Goal: Task Accomplishment & Management: Use online tool/utility

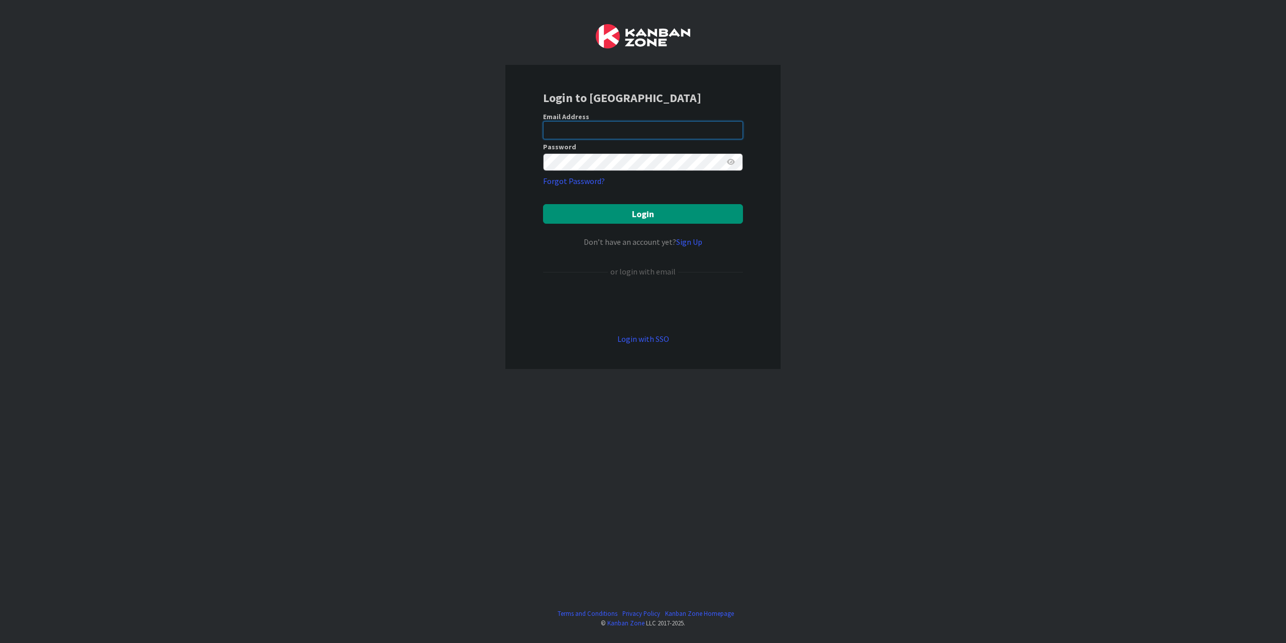
type input "[PERSON_NAME][EMAIL_ADDRESS][DOMAIN_NAME]"
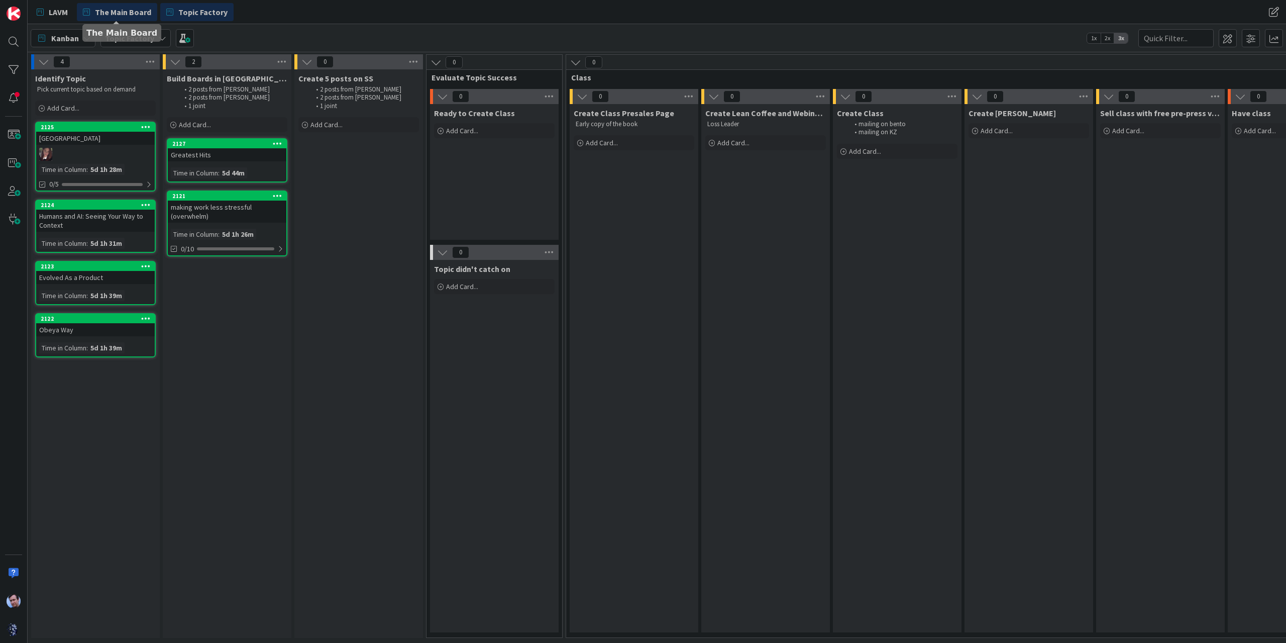
click at [128, 14] on span "The Main Board" at bounding box center [123, 12] width 56 height 12
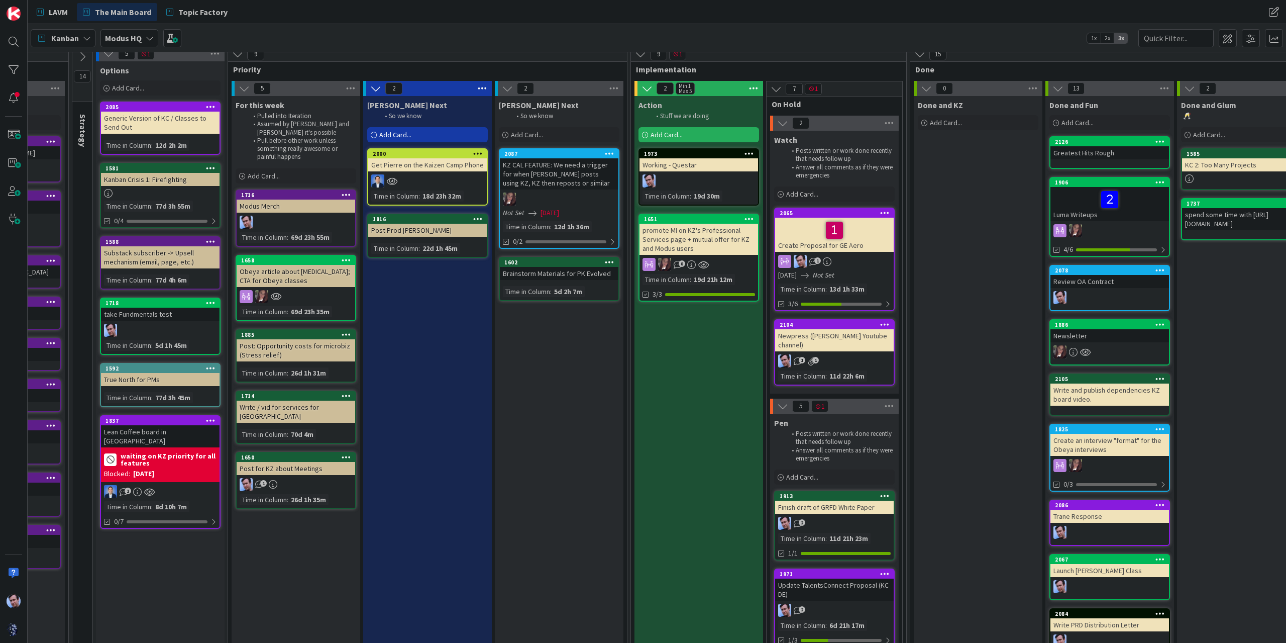
scroll to position [0, 99]
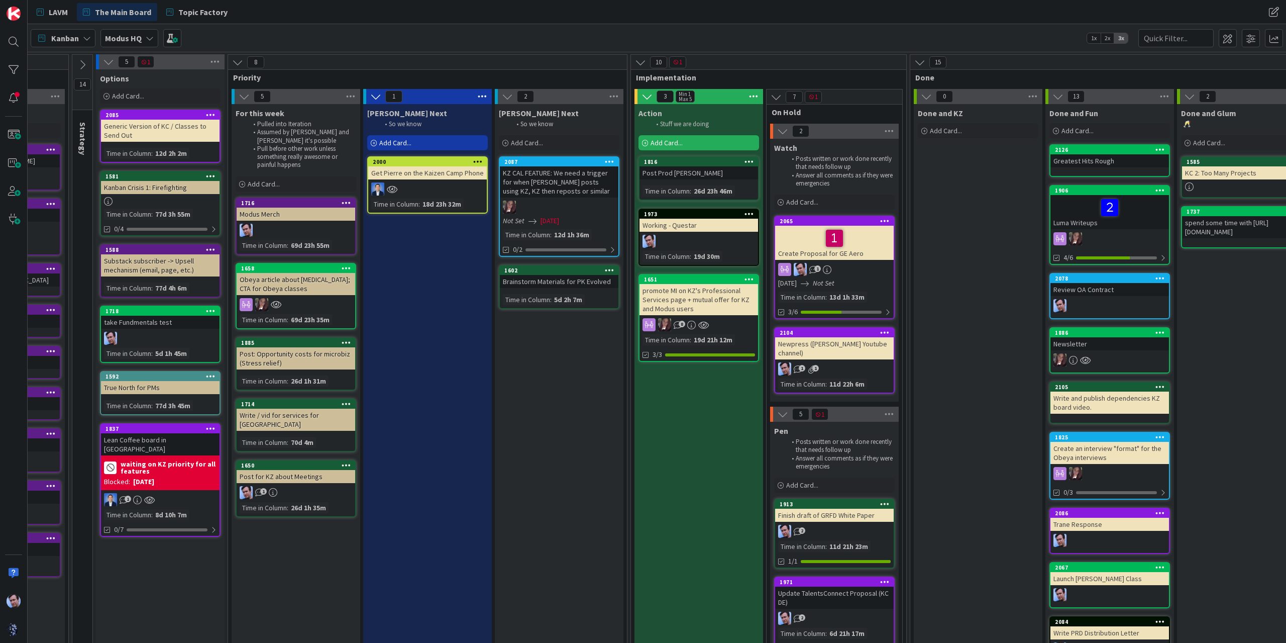
click at [666, 140] on span "Add Card..." at bounding box center [667, 142] width 32 height 9
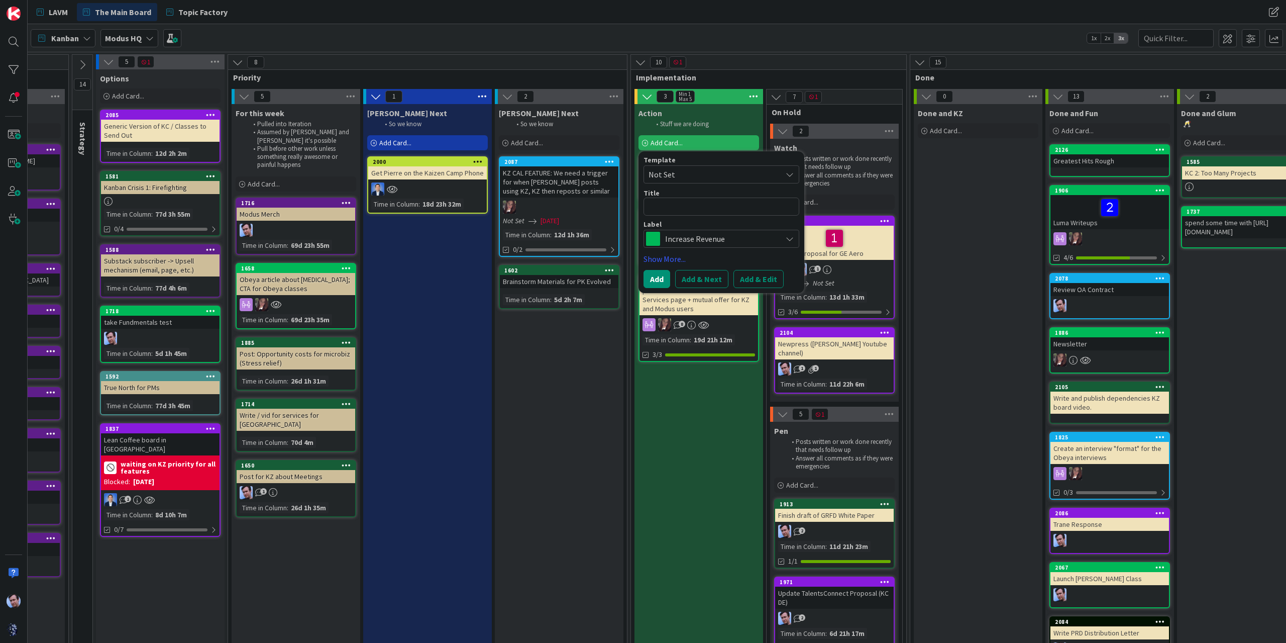
type textarea "x"
type textarea "C"
type textarea "x"
type textarea "Cr"
type textarea "x"
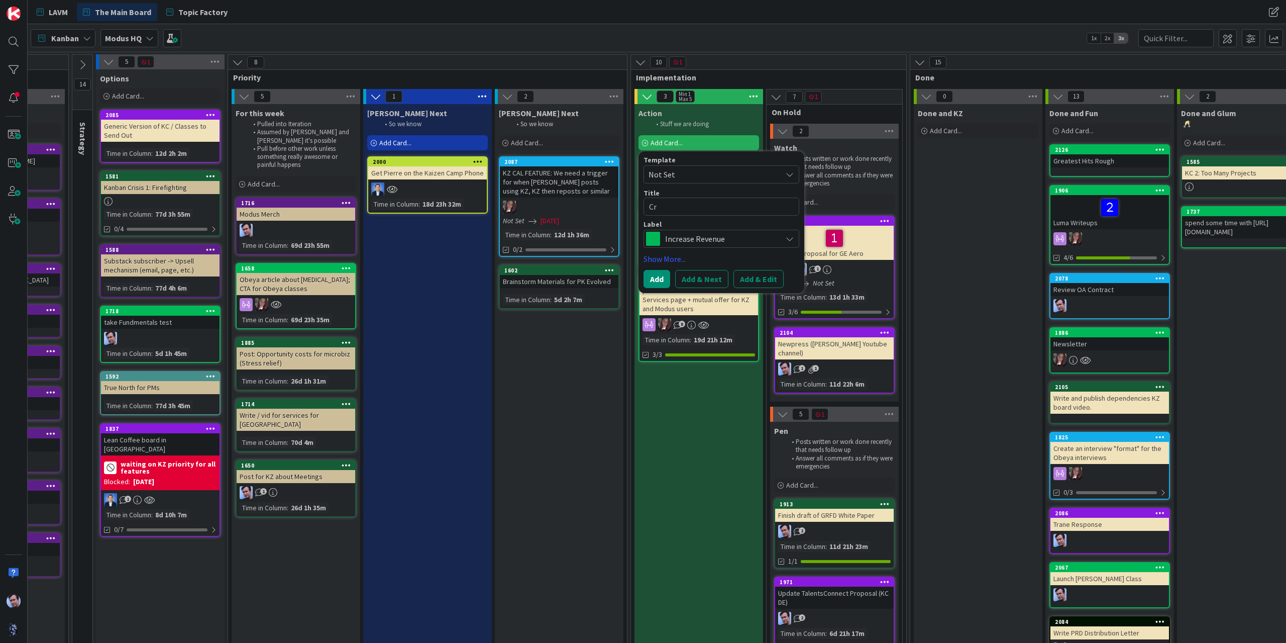
type textarea "Cre"
type textarea "x"
type textarea "Crea"
type textarea "x"
type textarea "Creat"
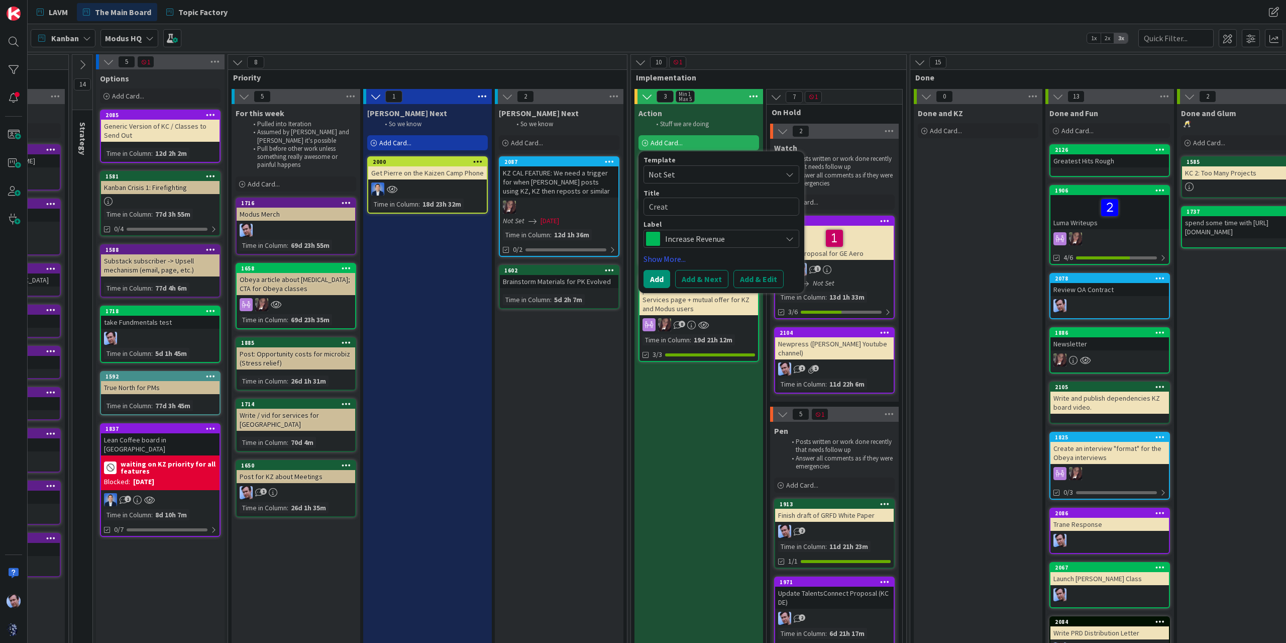
type textarea "x"
type textarea "Create"
type textarea "x"
type textarea "Create"
type textarea "x"
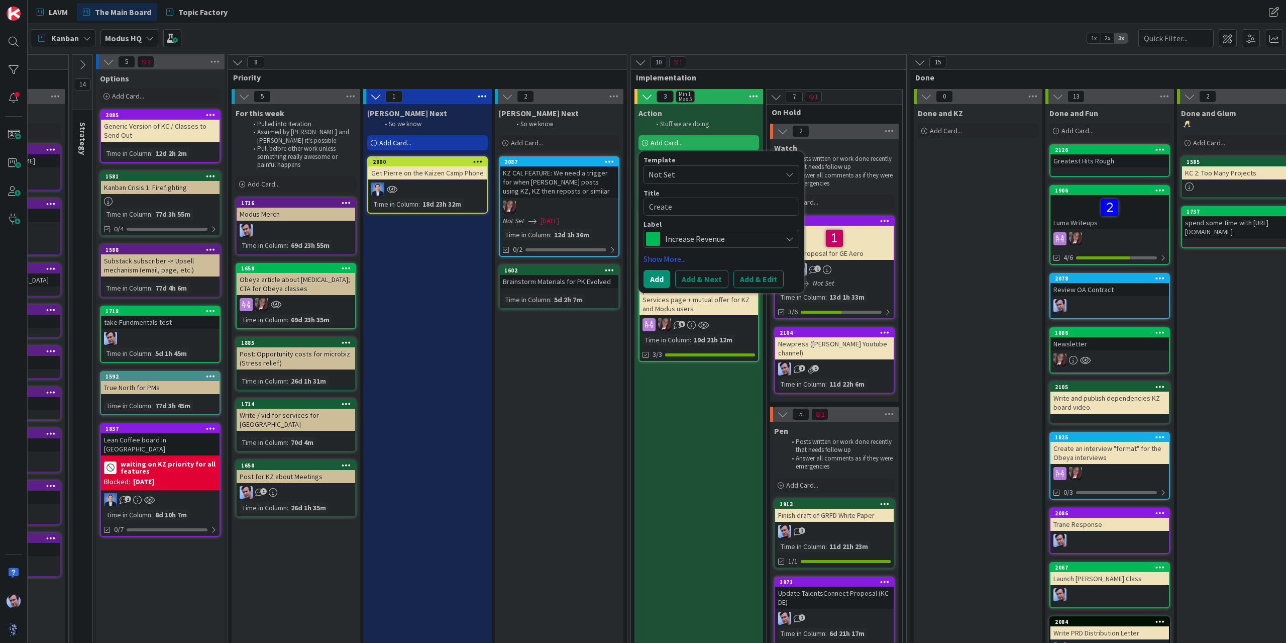
type textarea "Create P"
type textarea "x"
type textarea "Create Pr"
type textarea "x"
type textarea "Create Pre"
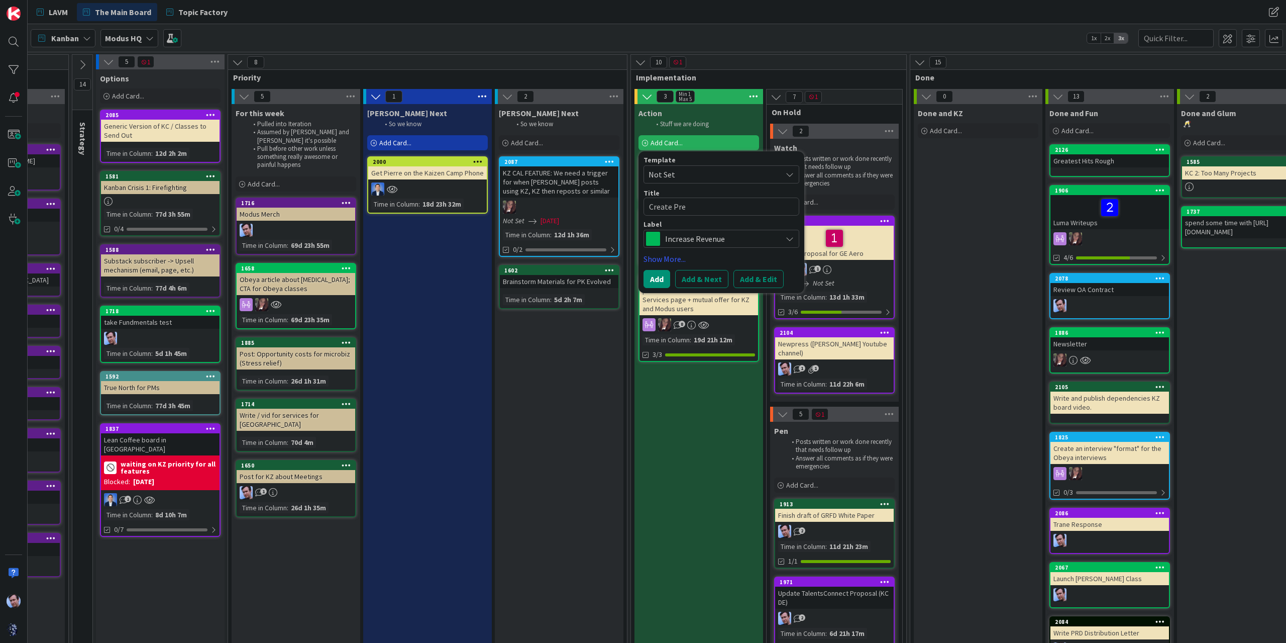
type textarea "x"
type textarea "Create Pres"
type textarea "x"
type textarea "Create Preso"
type textarea "x"
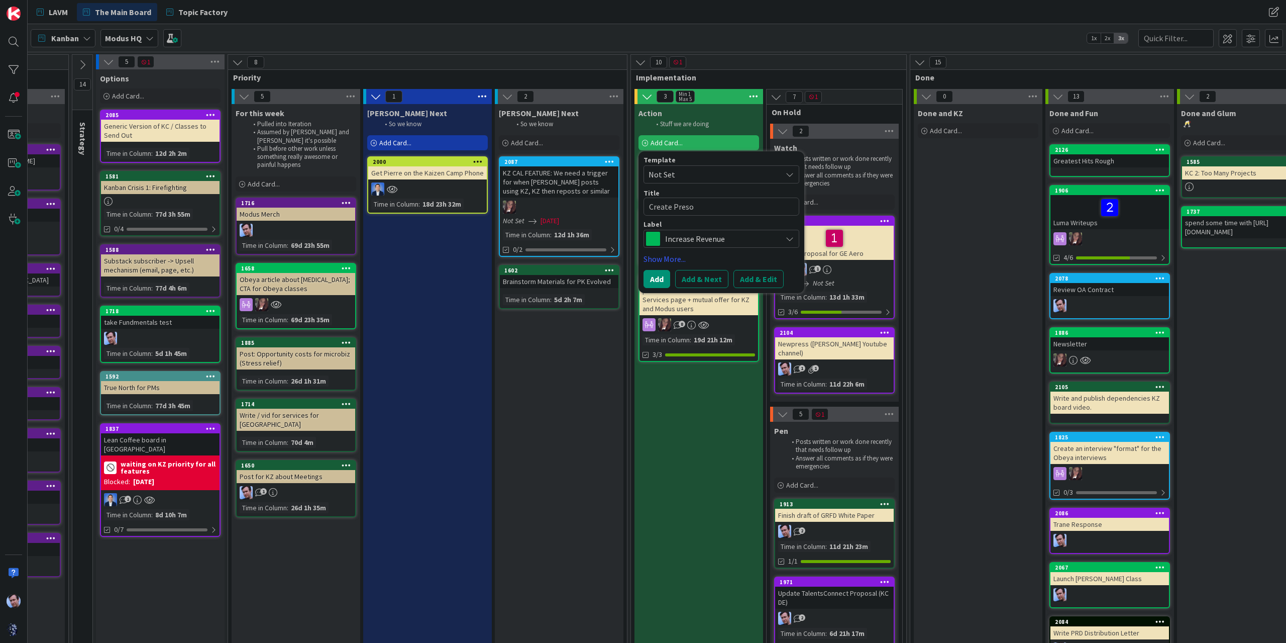
type textarea "Create Preso"
type textarea "x"
type textarea "Create Preso f"
type textarea "x"
type textarea "Create Preso fo"
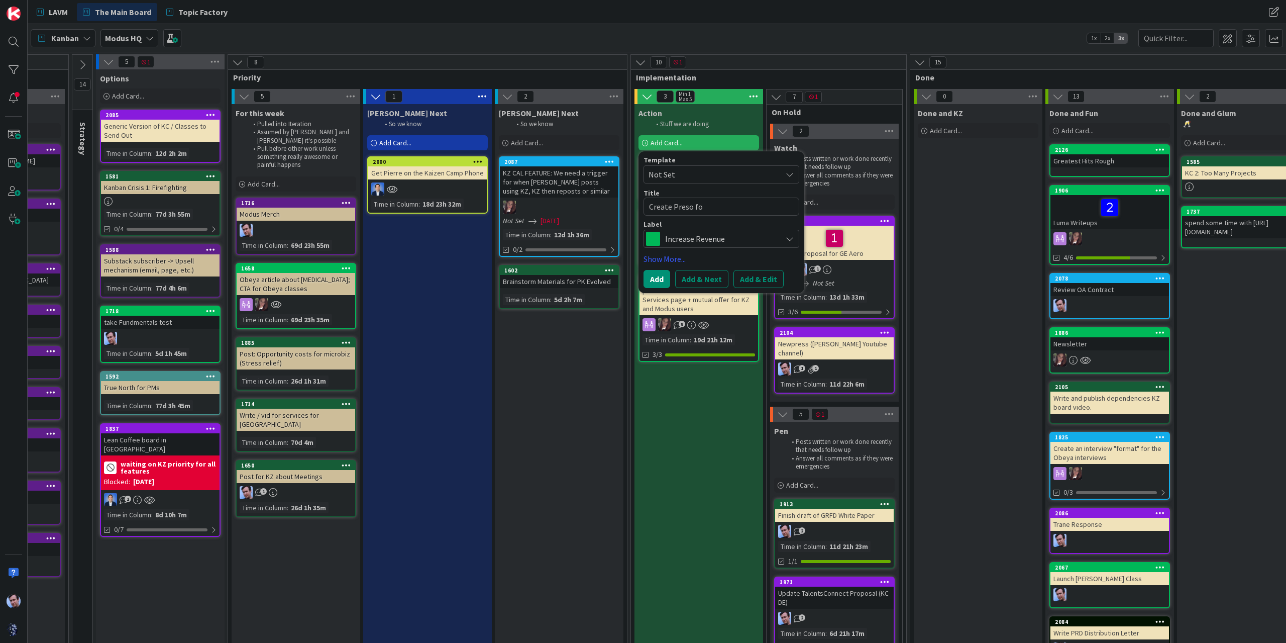
type textarea "x"
type textarea "Create Preso for"
type textarea "x"
type textarea "Create Preso for K"
type textarea "x"
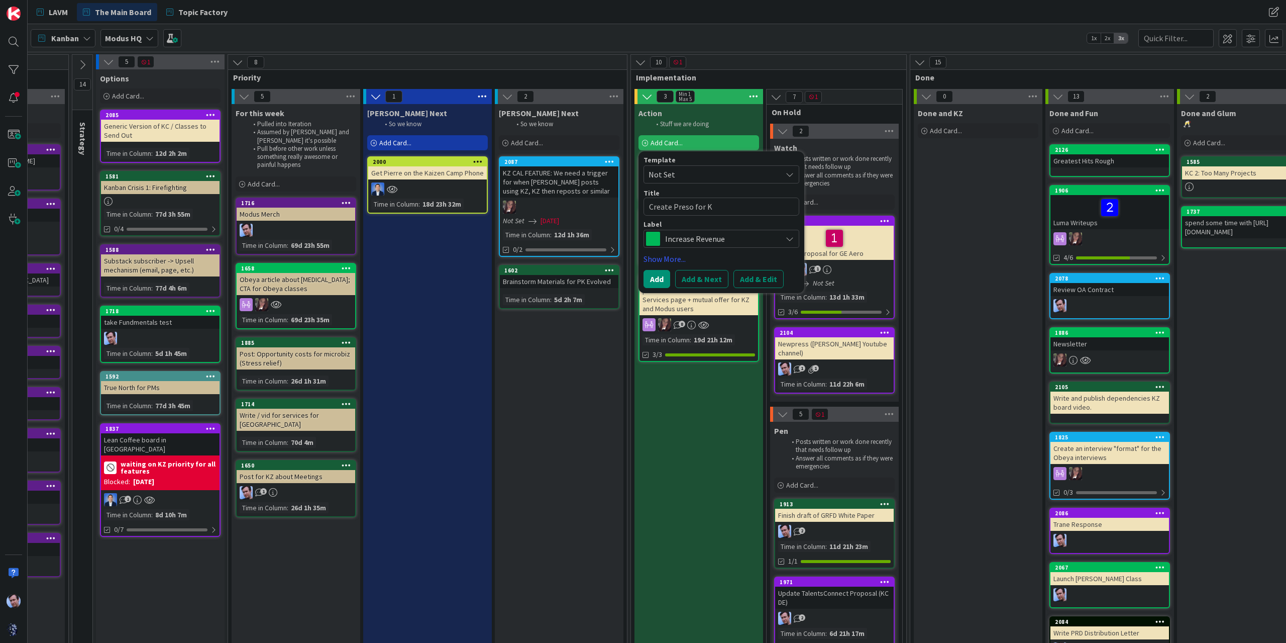
type textarea "Create Preso for KM"
type textarea "x"
type textarea "Create Preso for KM"
type textarea "x"
type textarea "Create Preso for KM f"
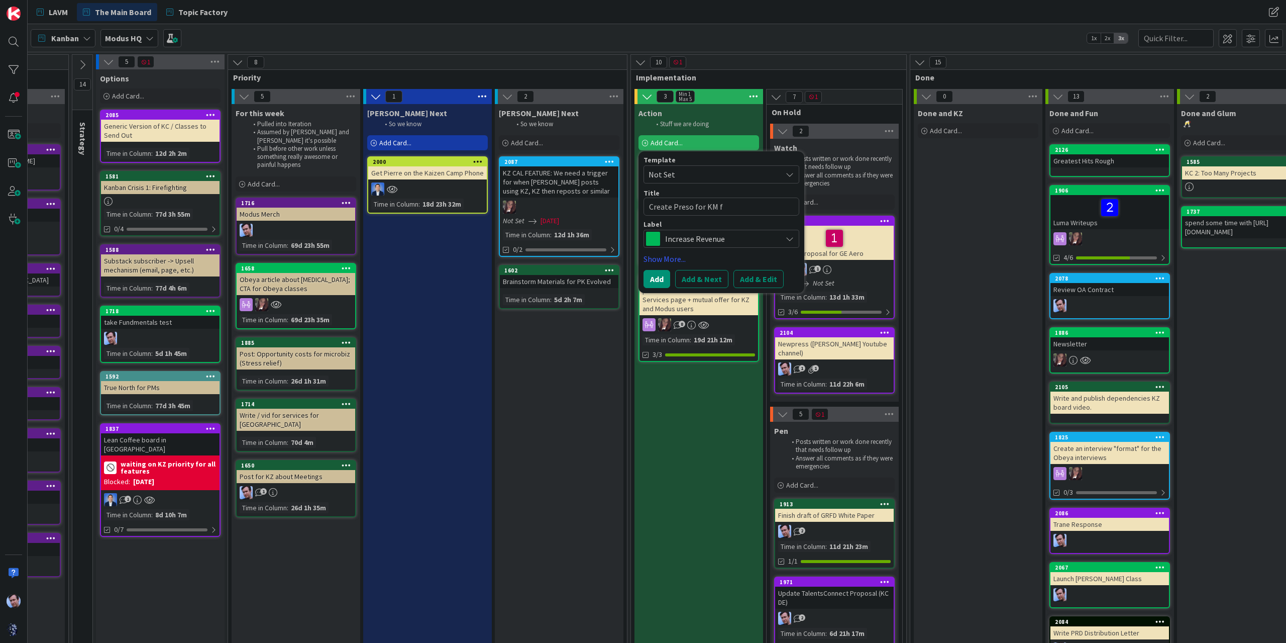
type textarea "x"
type textarea "Create Preso for KM fo"
type textarea "x"
type textarea "Create Preso for KM for"
type textarea "x"
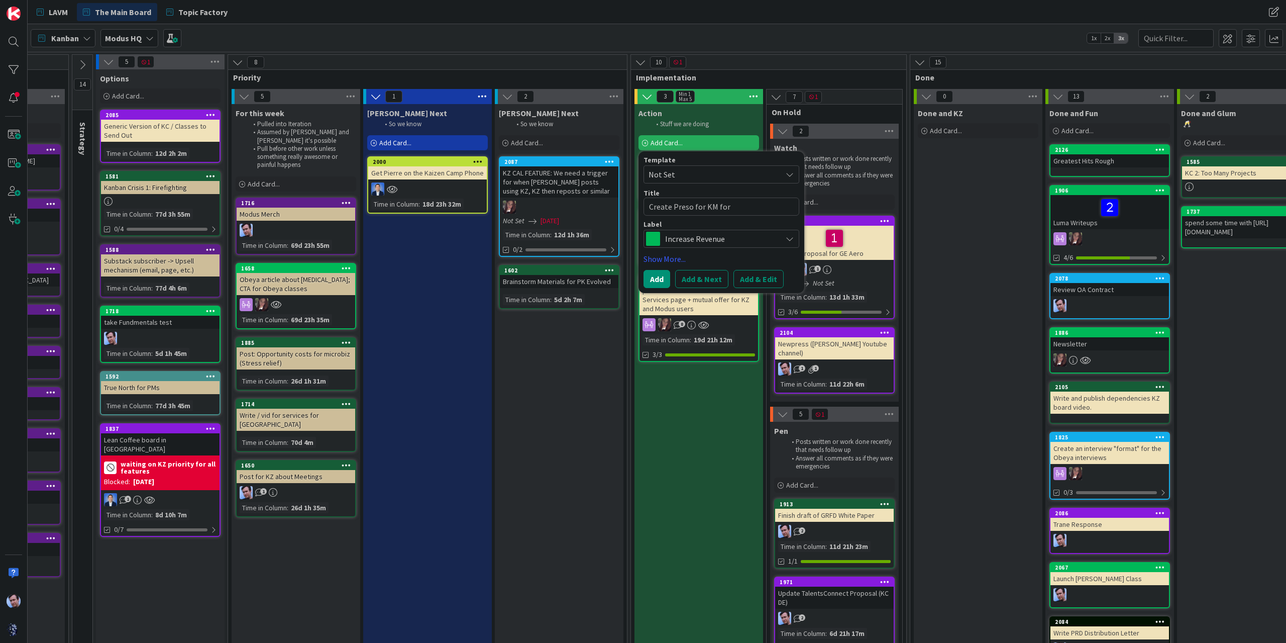
type textarea "Create Preso for KM for"
type textarea "x"
type textarea "Create Preso for KM for D"
type textarea "x"
type textarea "Create Preso for KM for DE"
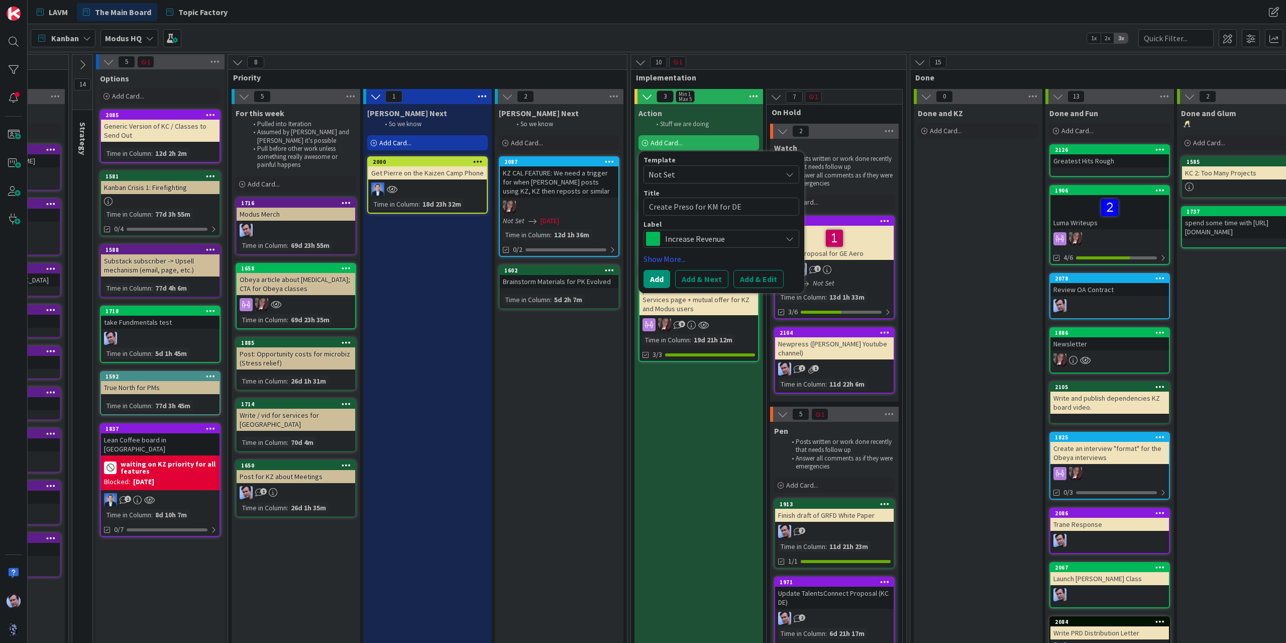
type textarea "x"
type textarea "Create Preso for KM for D"
type textarea "x"
type textarea "Create Preso for KM for De"
type textarea "x"
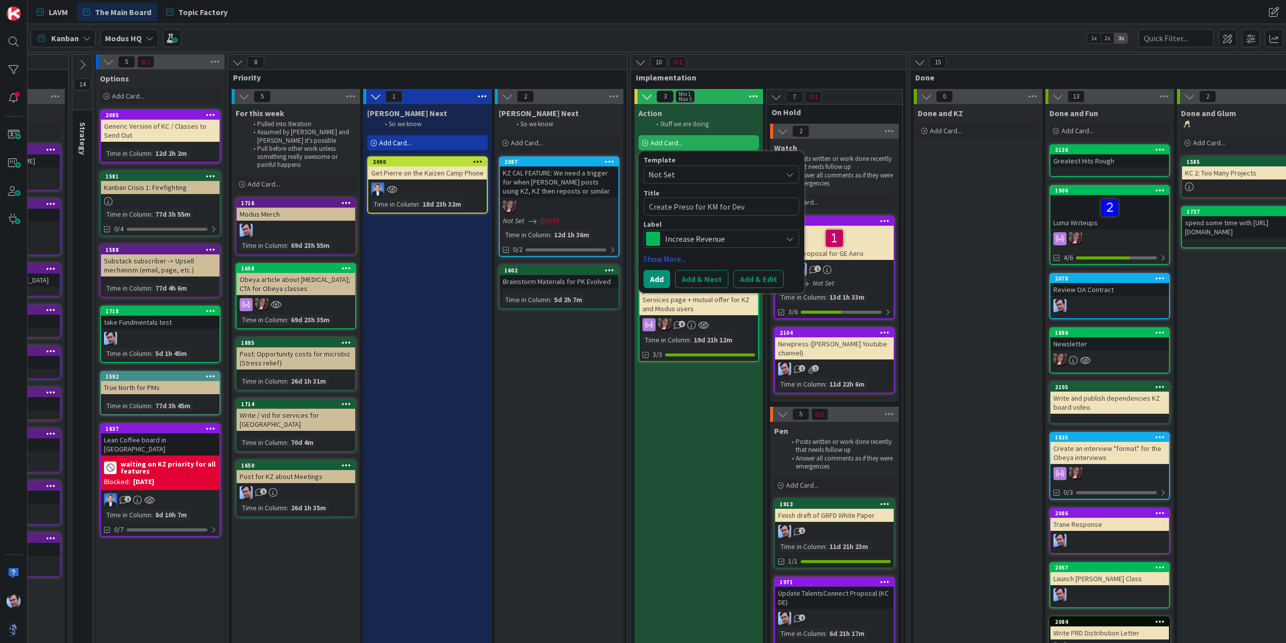
type textarea "Create Preso for KM for Dev"
click at [720, 240] on span "Increase Revenue" at bounding box center [721, 239] width 112 height 14
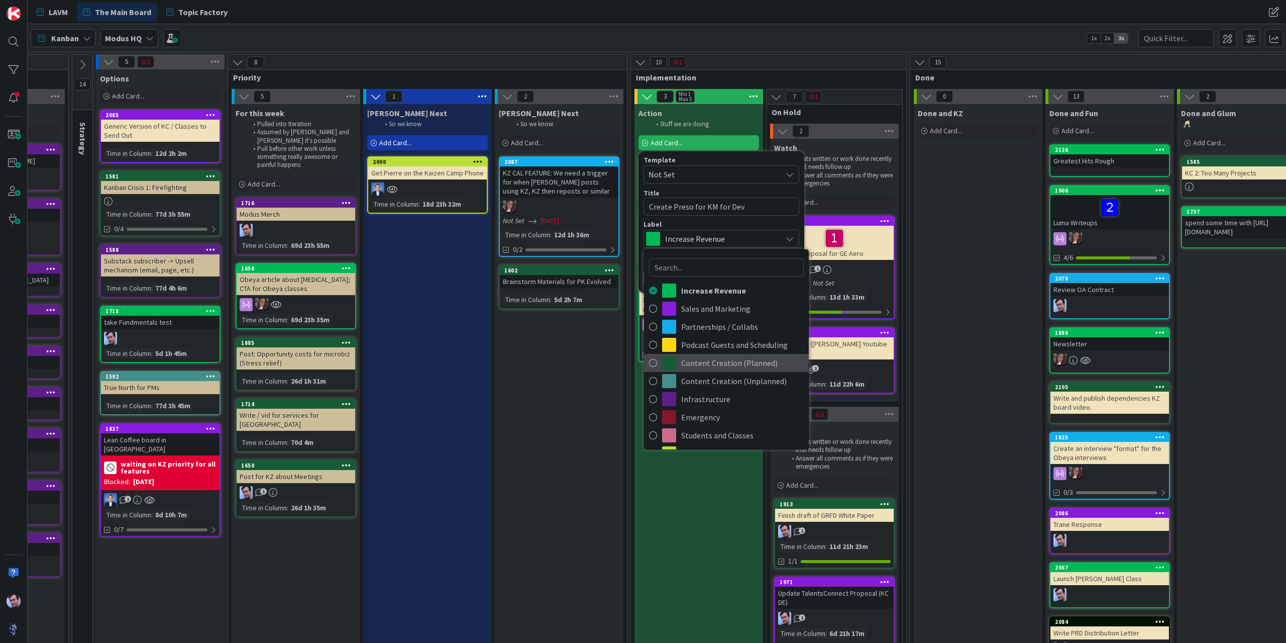
click at [713, 366] on span "Content Creation (Planned)" at bounding box center [742, 362] width 123 height 15
type textarea "x"
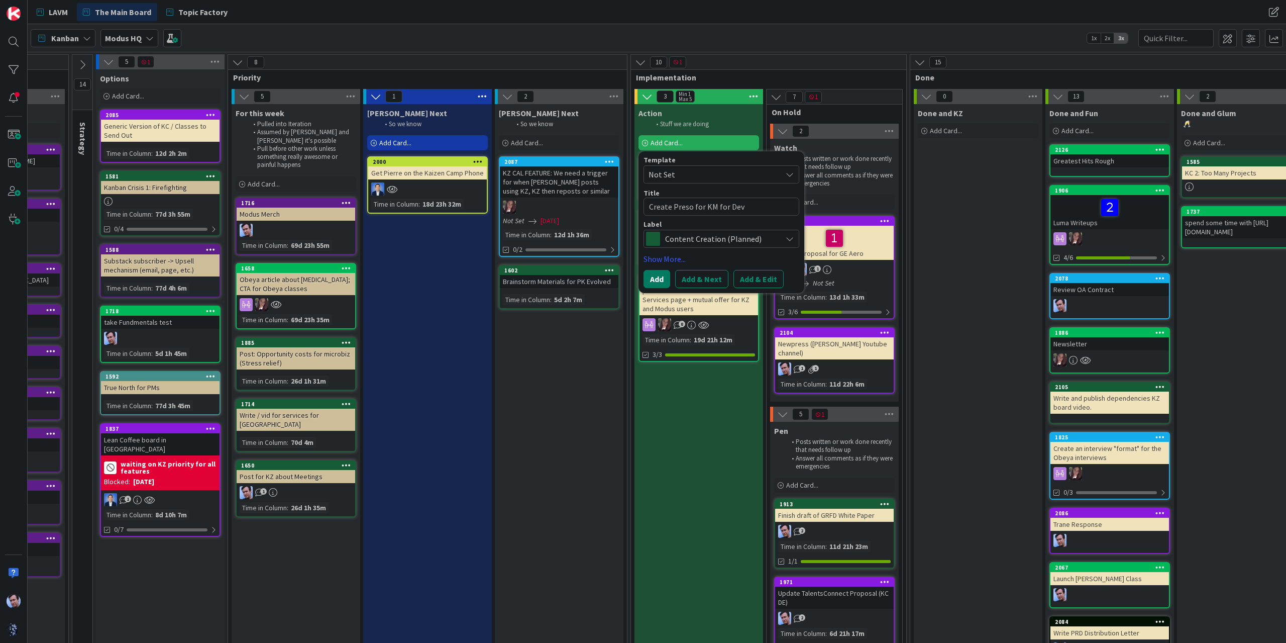
click at [658, 275] on button "Add" at bounding box center [657, 279] width 27 height 18
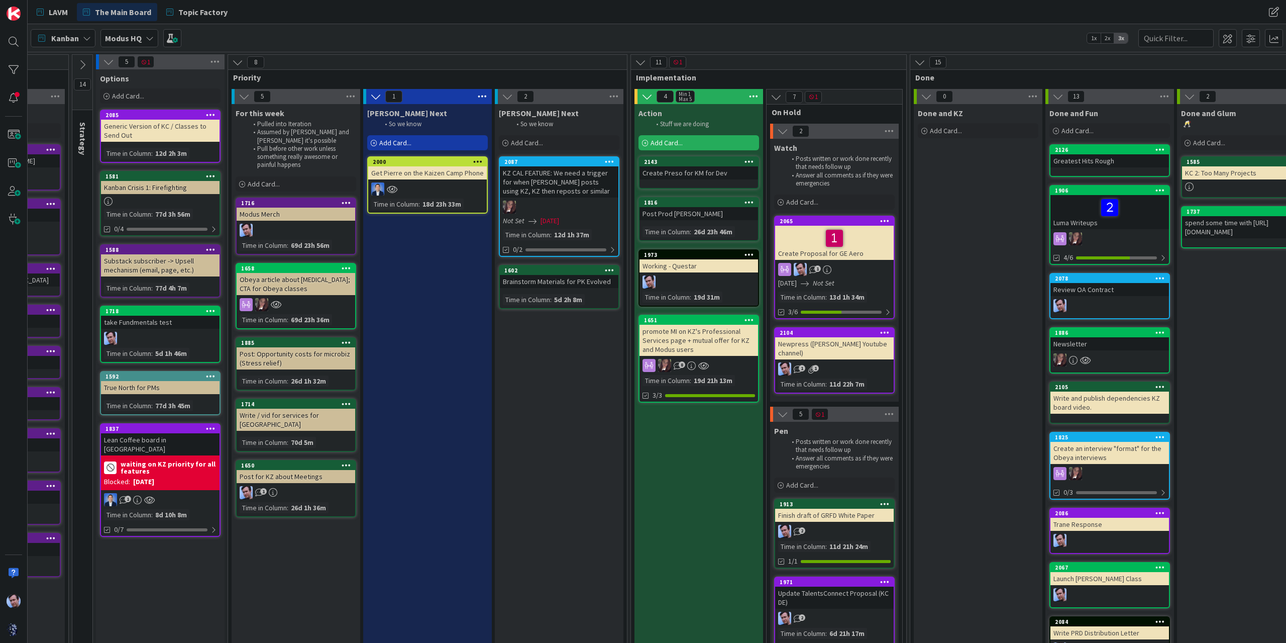
click at [704, 181] on div "2143 Create Preso for KM for Dev" at bounding box center [699, 172] width 121 height 33
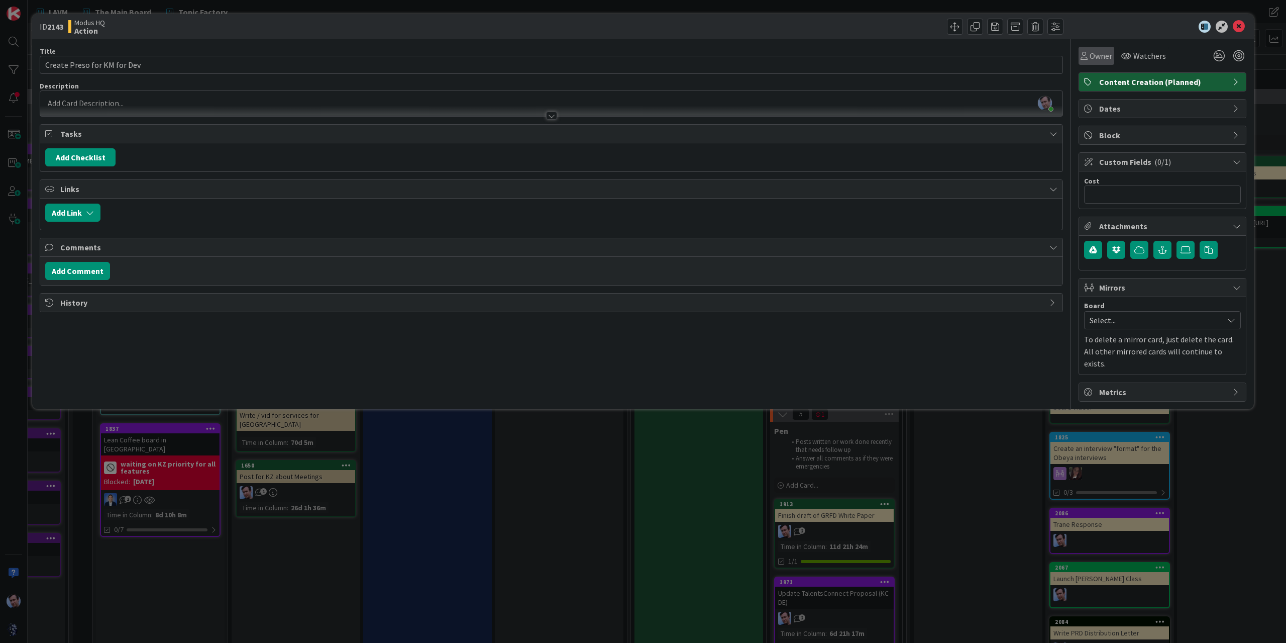
click at [1099, 54] on span "Owner" at bounding box center [1101, 56] width 23 height 12
click at [1089, 134] on span at bounding box center [1088, 129] width 8 height 15
click at [1240, 23] on icon at bounding box center [1239, 27] width 12 height 12
